Goal: Task Accomplishment & Management: Use online tool/utility

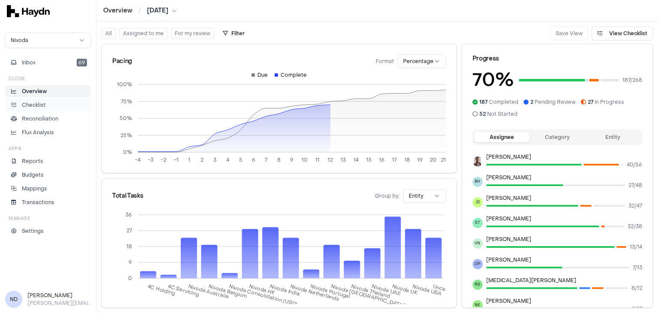
click at [51, 103] on li "Checklist" at bounding box center [48, 105] width 78 height 8
click at [50, 104] on li "Checklist" at bounding box center [48, 105] width 78 height 8
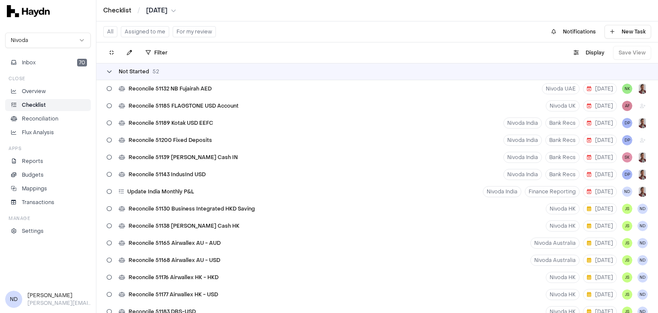
click at [107, 72] on icon at bounding box center [109, 71] width 5 height 5
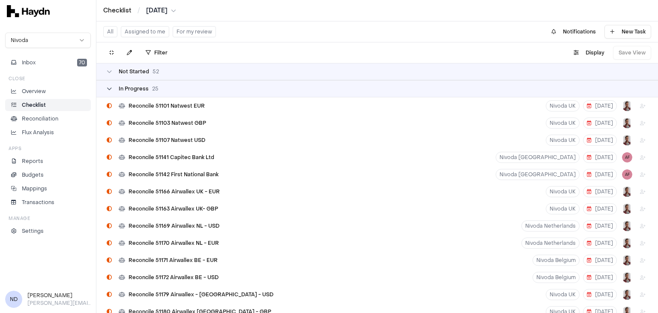
click at [111, 88] on icon at bounding box center [109, 88] width 5 height 5
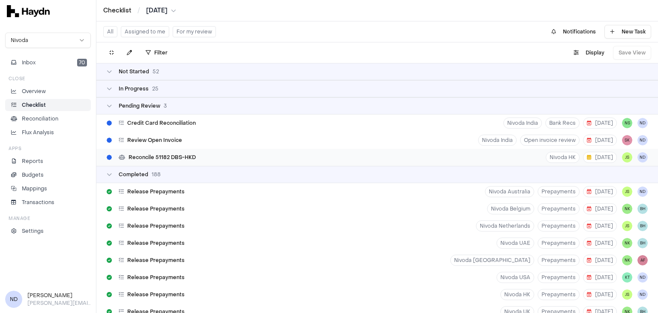
click at [180, 156] on span "Reconcile 51182 DBS-HKD" at bounding box center [161, 157] width 67 height 7
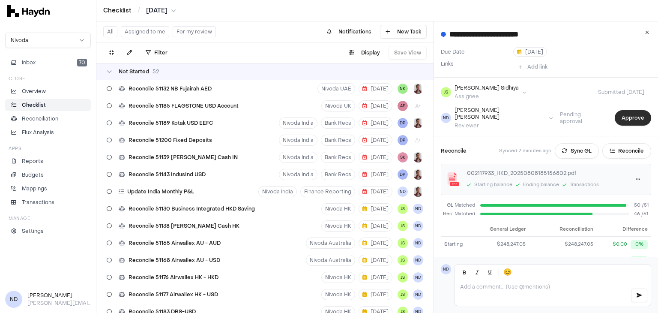
click at [626, 117] on button "Approve" at bounding box center [633, 117] width 36 height 15
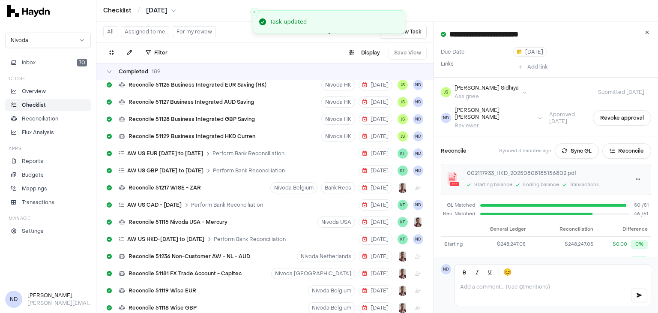
scroll to position [3344, 0]
